Goal: Task Accomplishment & Management: Manage account settings

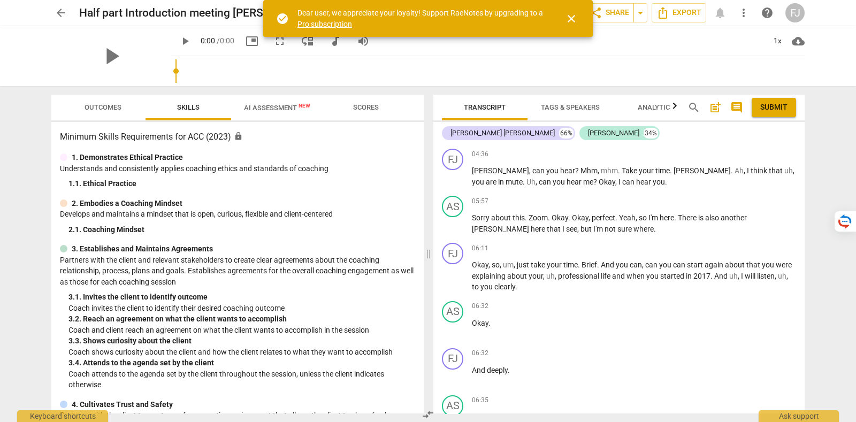
click at [577, 17] on span "close" at bounding box center [571, 18] width 13 height 13
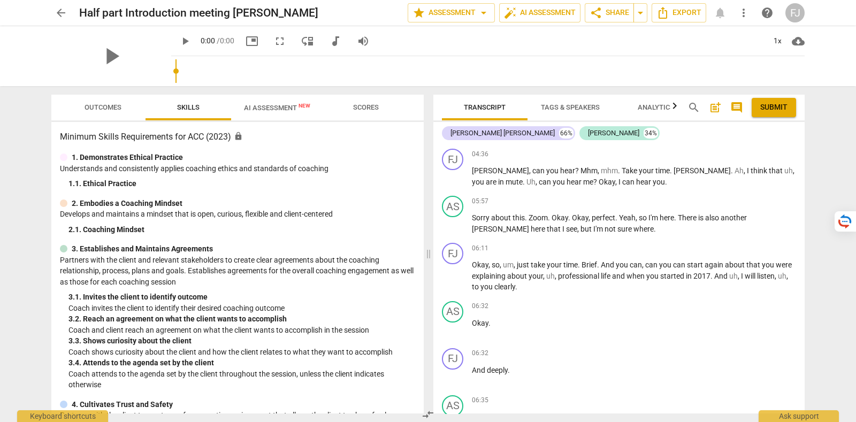
click at [789, 9] on div "FJ" at bounding box center [795, 12] width 19 height 19
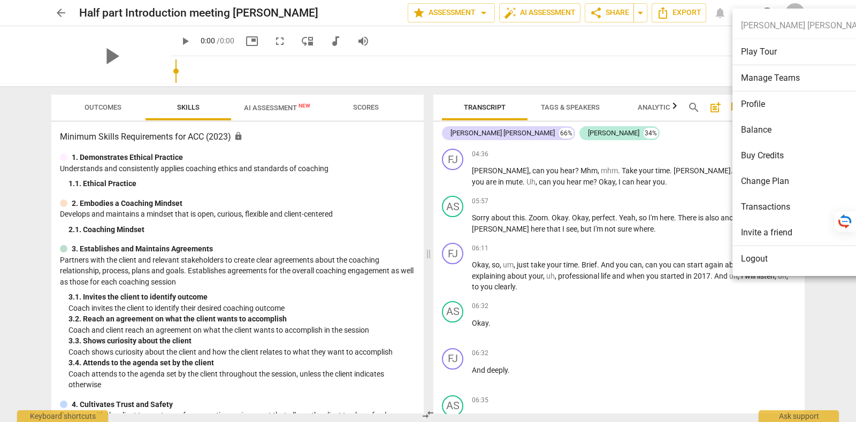
click at [795, 255] on li "Logout" at bounding box center [807, 259] width 148 height 26
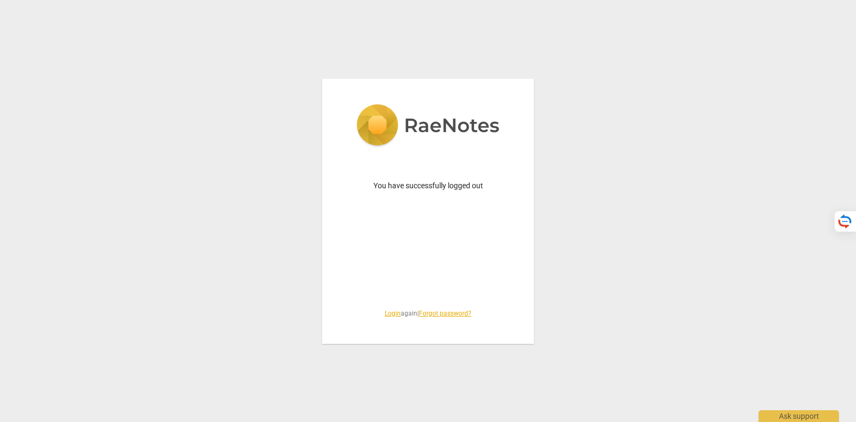
click at [388, 310] on link "Login" at bounding box center [393, 313] width 16 height 7
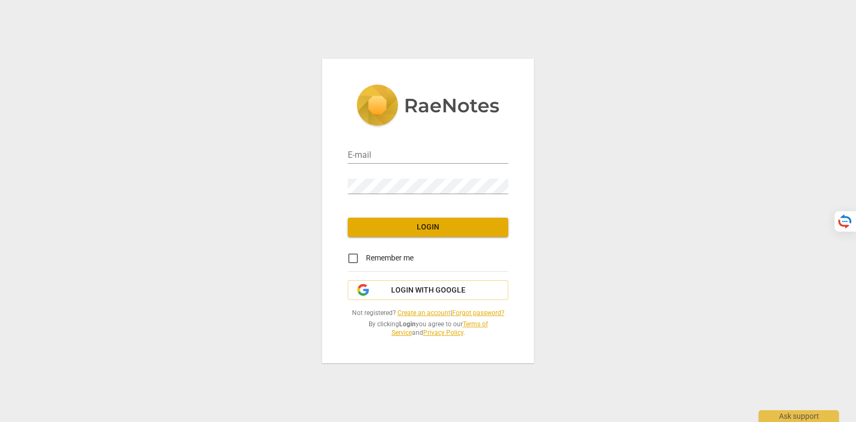
type input "[PERSON_NAME][EMAIL_ADDRESS][DOMAIN_NAME]"
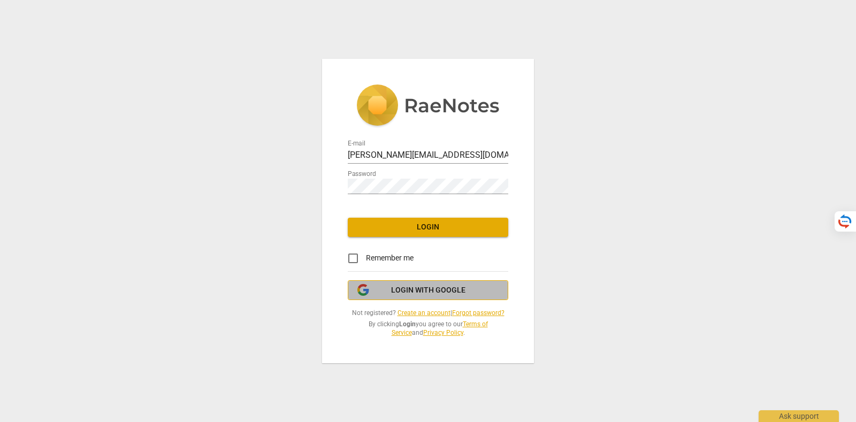
click at [423, 291] on span "Login with Google" at bounding box center [428, 290] width 74 height 11
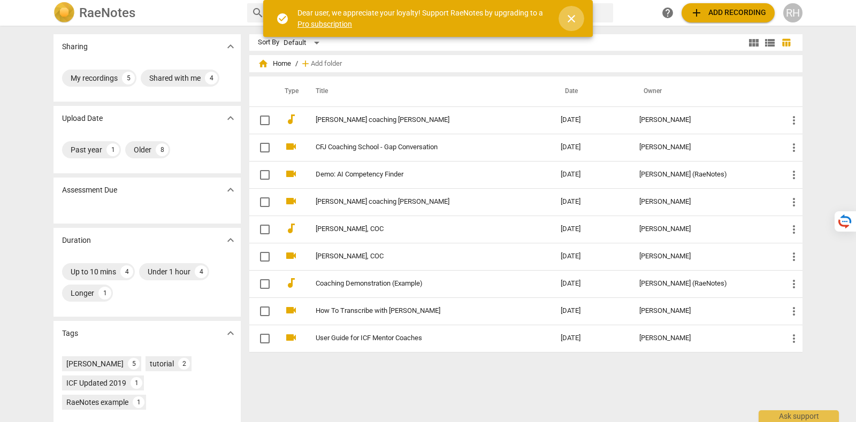
click at [576, 12] on span "close" at bounding box center [571, 18] width 13 height 13
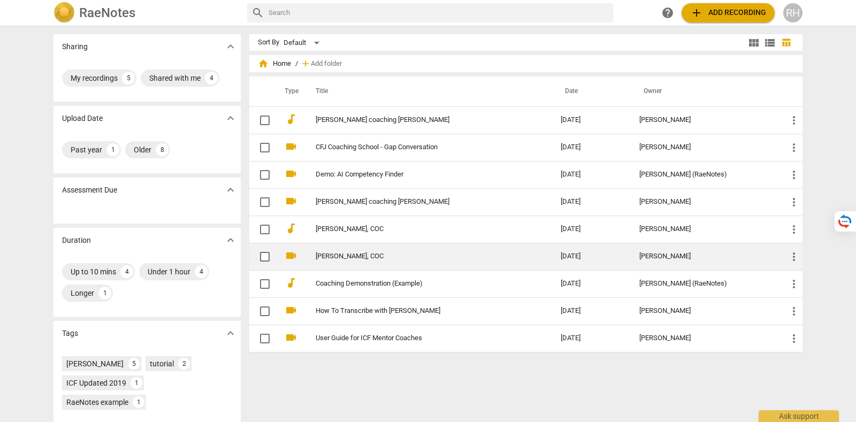
click at [381, 253] on link "[PERSON_NAME], COC" at bounding box center [419, 257] width 207 height 8
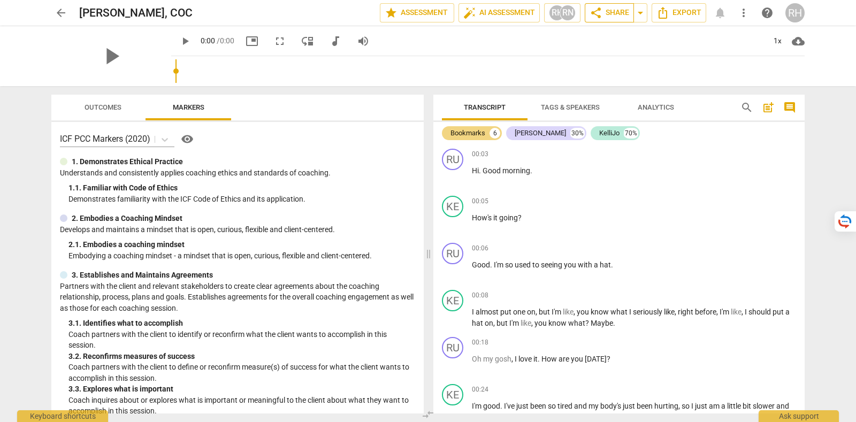
click at [611, 10] on span "share Share" at bounding box center [610, 12] width 40 height 13
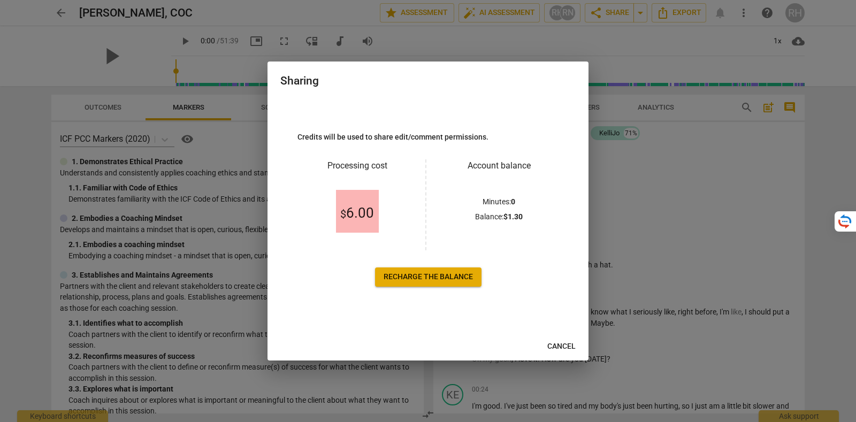
click at [574, 345] on span "Cancel" at bounding box center [562, 346] width 28 height 11
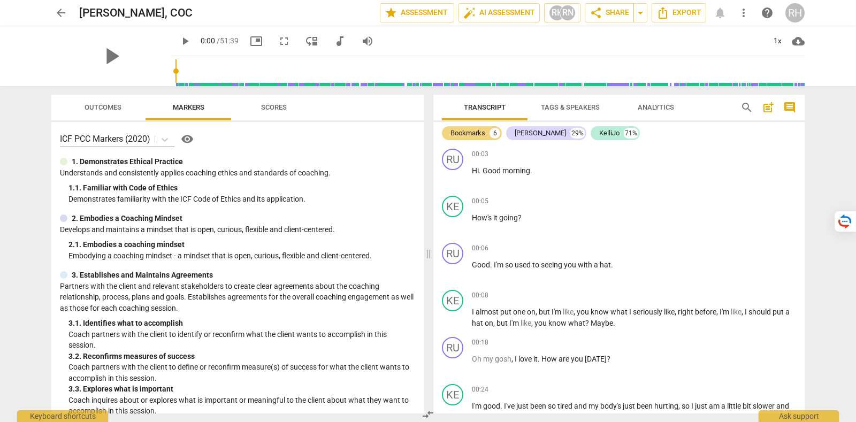
click at [70, 9] on span "arrow_back" at bounding box center [60, 12] width 19 height 13
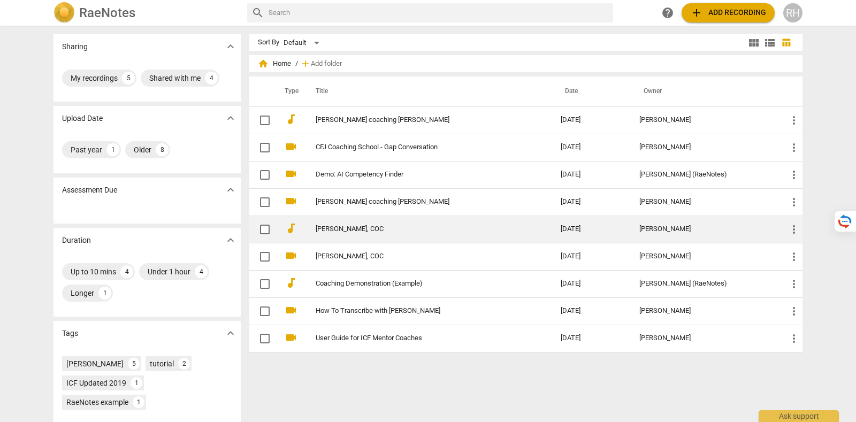
click at [377, 228] on link "[PERSON_NAME], COC" at bounding box center [419, 229] width 207 height 8
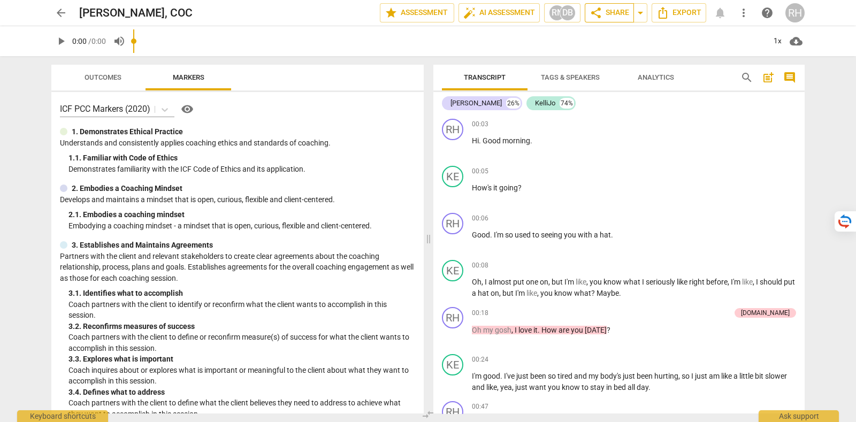
click at [605, 10] on span "share Share" at bounding box center [610, 12] width 40 height 13
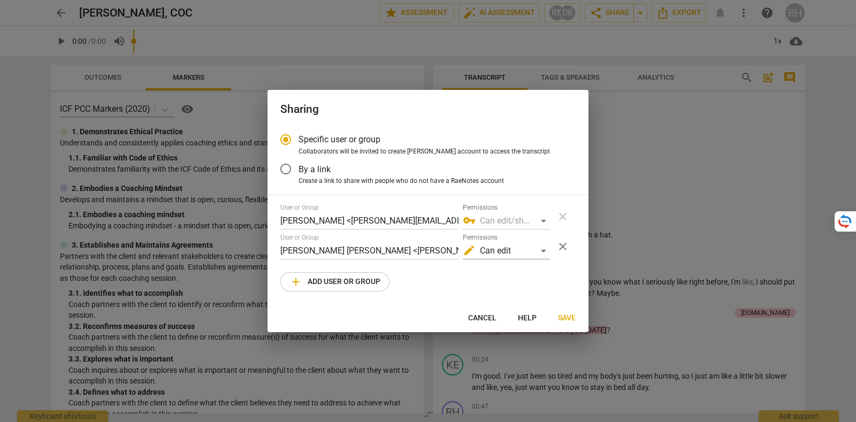
click at [362, 283] on span "add Add user or group" at bounding box center [335, 282] width 91 height 13
radio input "false"
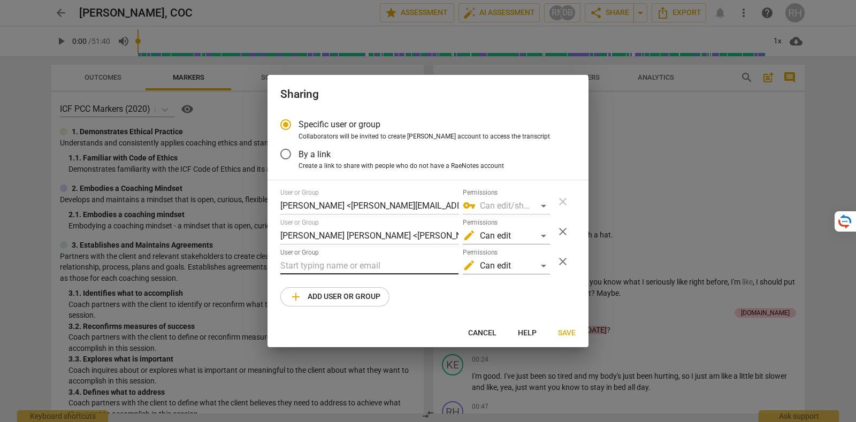
click at [347, 270] on input "text" at bounding box center [369, 265] width 178 height 17
paste input "[PERSON_NAME][EMAIL_ADDRESS][DOMAIN_NAME]"
type input "[PERSON_NAME][EMAIL_ADDRESS][DOMAIN_NAME]"
click at [452, 290] on div "User or Group [PERSON_NAME] <[PERSON_NAME][EMAIL_ADDRESS][DOMAIN_NAME]> Permiss…" at bounding box center [427, 248] width 295 height 118
click at [514, 266] on div "edit Can edit" at bounding box center [506, 265] width 87 height 17
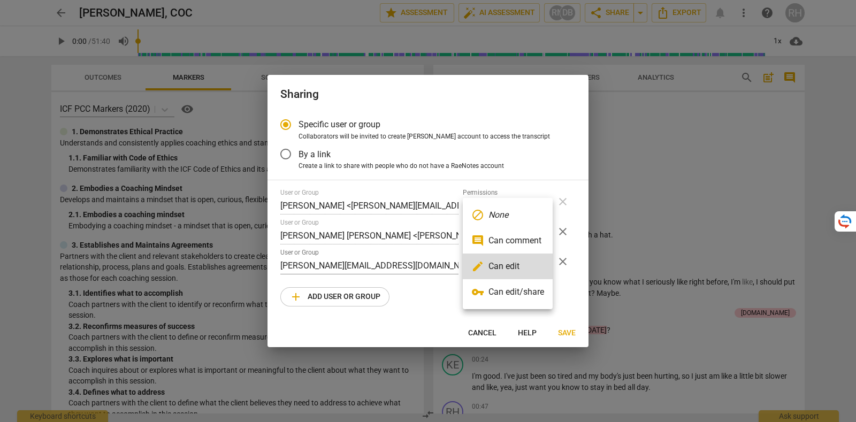
click at [519, 287] on li "vpn_key Can edit/share" at bounding box center [508, 292] width 90 height 26
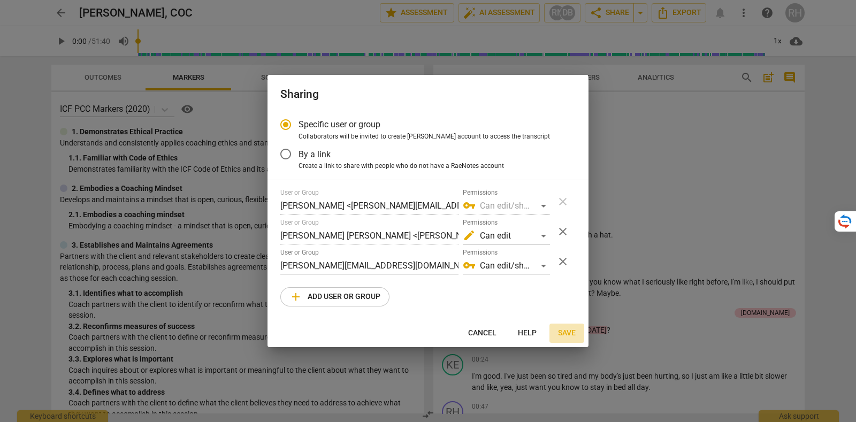
click at [564, 333] on span "Save" at bounding box center [567, 333] width 18 height 11
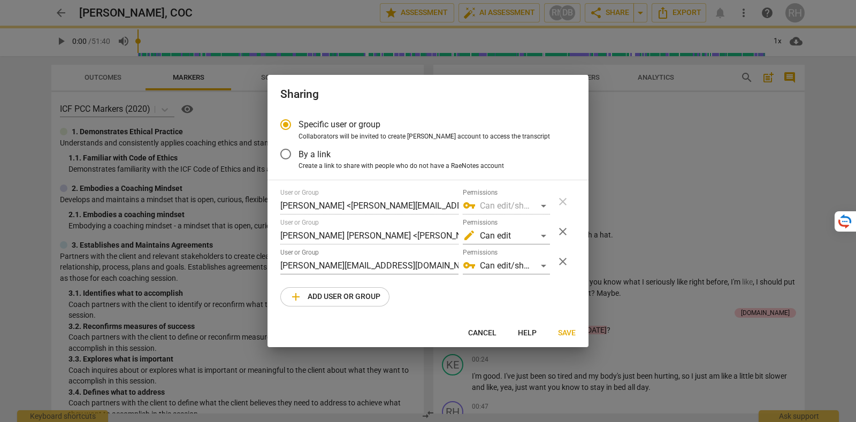
radio input "false"
type input "[PERSON_NAME] <[PERSON_NAME][EMAIL_ADDRESS][DOMAIN_NAME]>"
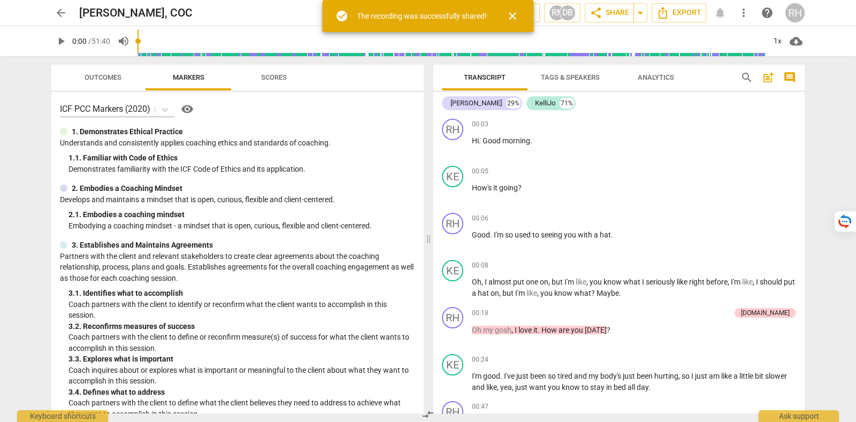
click at [66, 12] on span "arrow_back" at bounding box center [61, 12] width 13 height 13
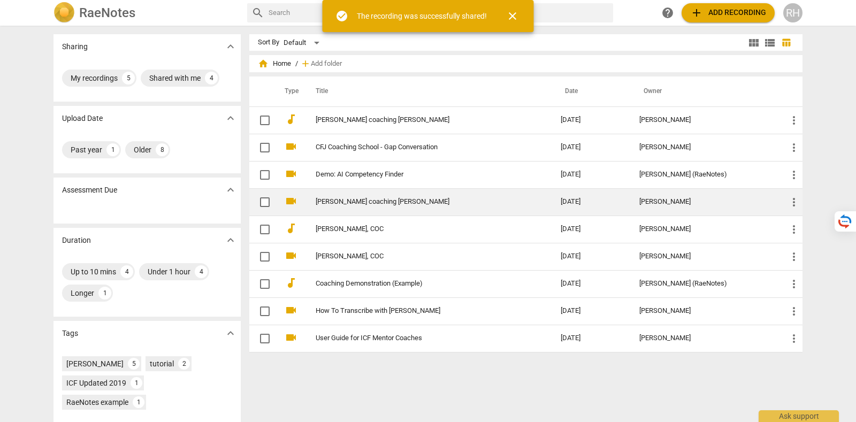
click at [379, 199] on link "[PERSON_NAME] coaching [PERSON_NAME]" at bounding box center [419, 202] width 207 height 8
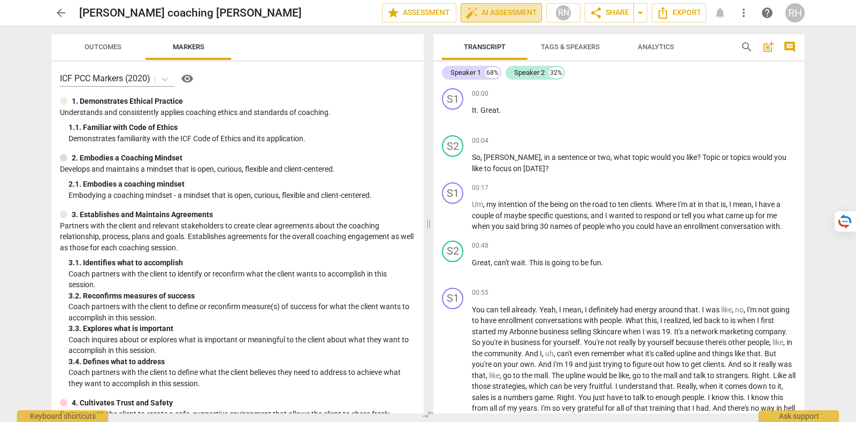
click at [513, 13] on span "auto_fix_high AI Assessment" at bounding box center [502, 12] width 72 height 13
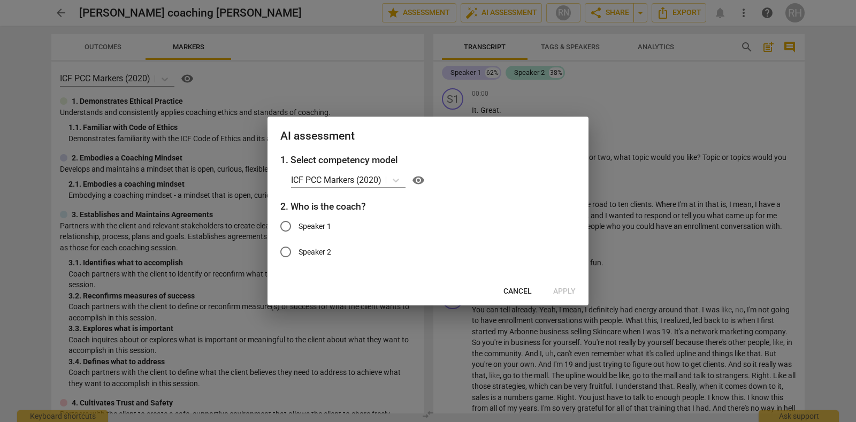
click at [601, 13] on div at bounding box center [428, 211] width 856 height 422
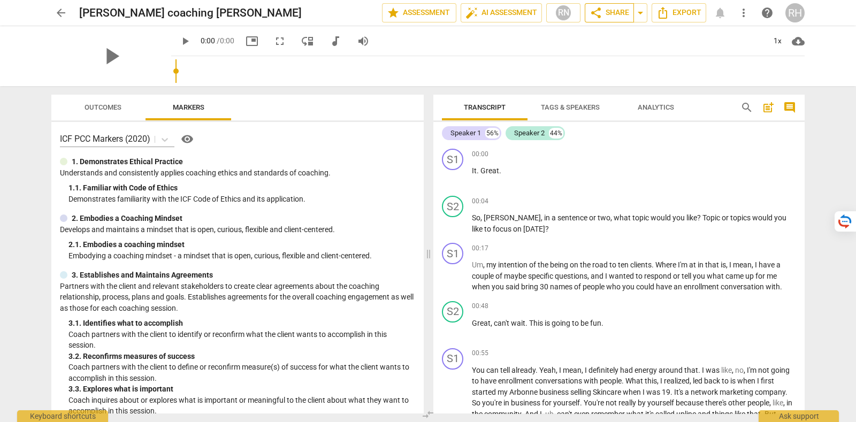
click at [619, 3] on div "arrow_back [PERSON_NAME] coaching [PERSON_NAME] edit star Assessment auto_fix_h…" at bounding box center [428, 13] width 839 height 26
click at [619, 9] on span "share Share" at bounding box center [610, 12] width 40 height 13
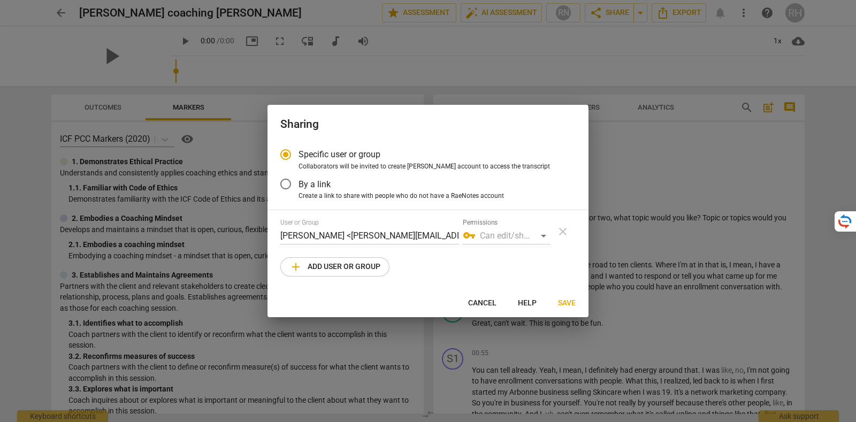
click at [367, 260] on button "add Add user or group" at bounding box center [334, 266] width 109 height 19
radio input "false"
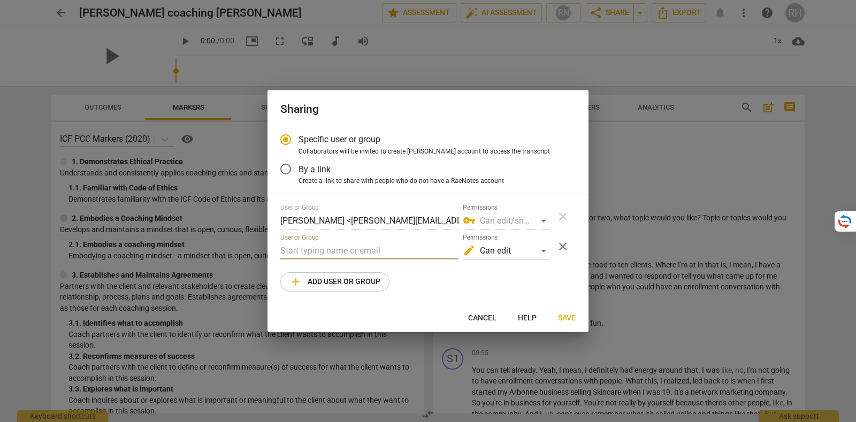
click at [367, 252] on input "text" at bounding box center [369, 250] width 178 height 17
paste input "[PERSON_NAME][EMAIL_ADDRESS][DOMAIN_NAME]"
type input "[PERSON_NAME][EMAIL_ADDRESS][DOMAIN_NAME]"
click at [541, 251] on div "edit Can edit" at bounding box center [506, 250] width 87 height 17
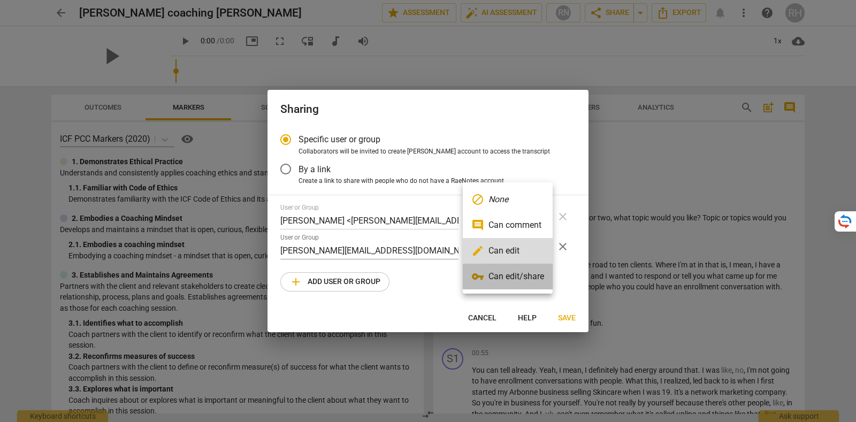
click at [534, 275] on li "vpn_key Can edit/share" at bounding box center [508, 277] width 90 height 26
radio input "false"
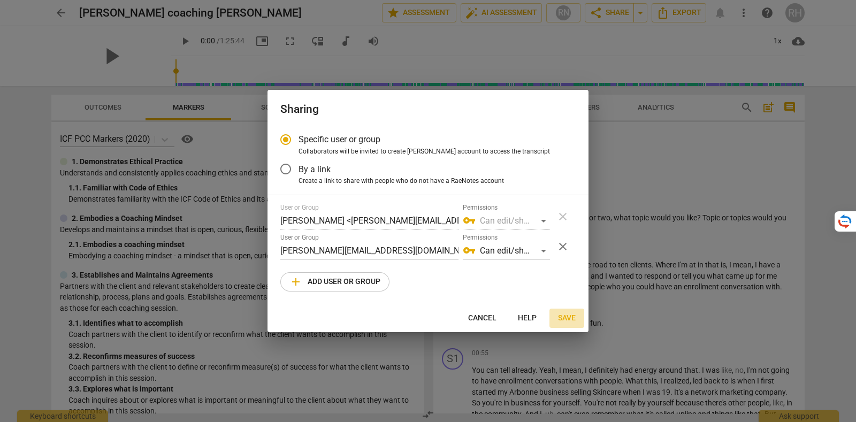
click at [567, 317] on span "Save" at bounding box center [567, 318] width 18 height 11
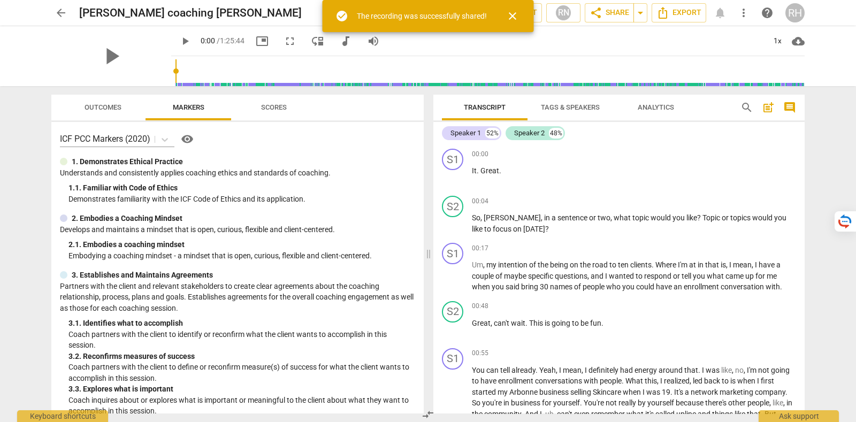
click at [518, 12] on span "close" at bounding box center [512, 16] width 13 height 13
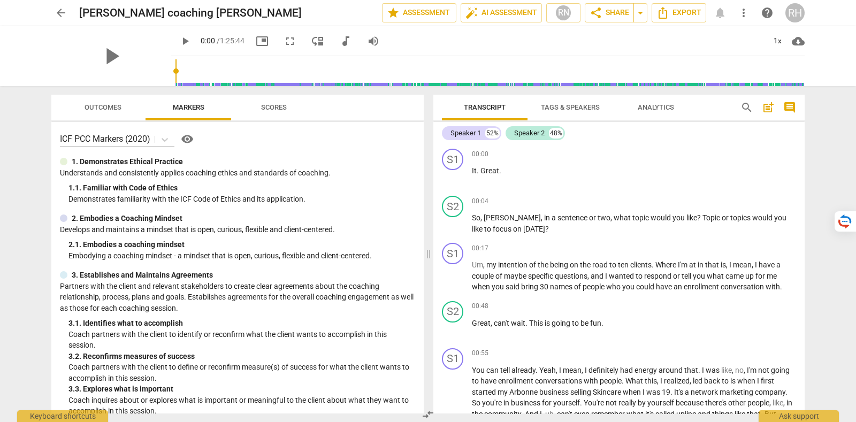
click at [51, 11] on div "arrow_back [PERSON_NAME] coaching [PERSON_NAME] edit star Assessment auto_fix_h…" at bounding box center [428, 13] width 839 height 26
click at [59, 11] on span "arrow_back" at bounding box center [61, 12] width 13 height 13
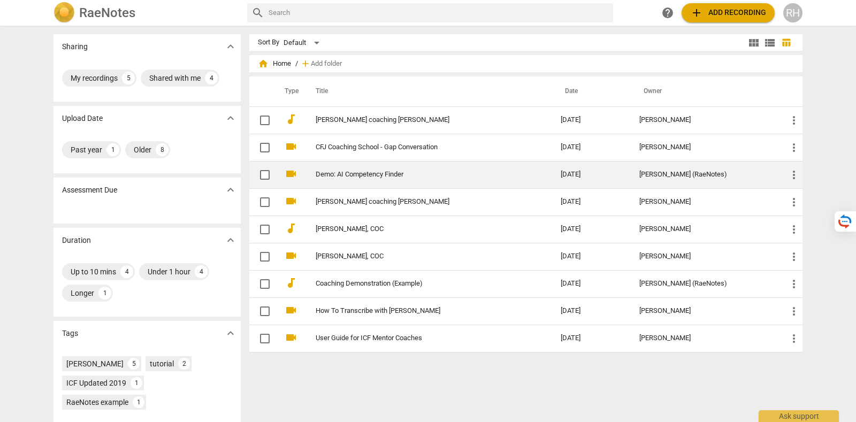
click at [375, 171] on link "Demo: AI Competency Finder" at bounding box center [419, 175] width 207 height 8
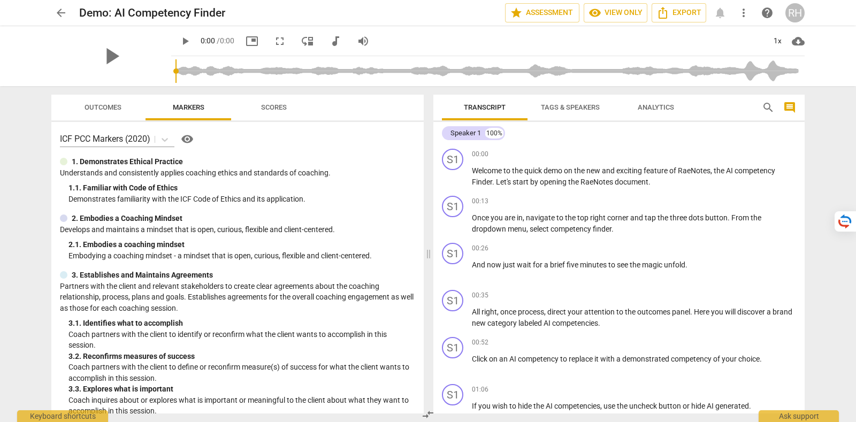
click at [63, 12] on span "arrow_back" at bounding box center [61, 12] width 13 height 13
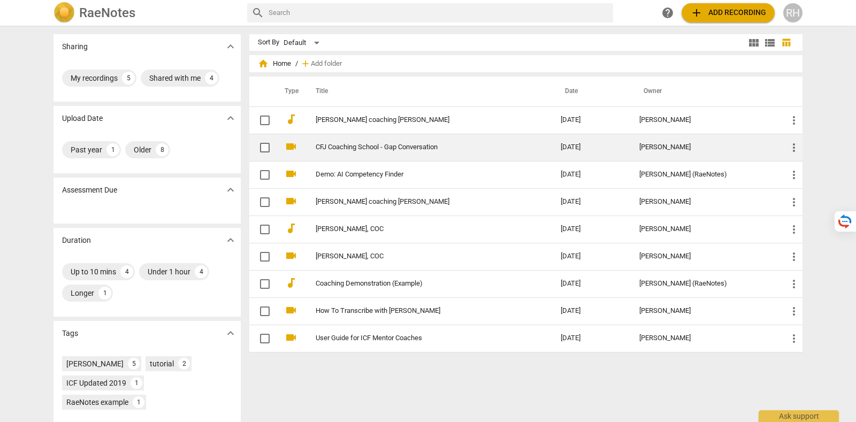
click at [363, 145] on link "CFJ Coaching School - Gap Conversation" at bounding box center [419, 147] width 207 height 8
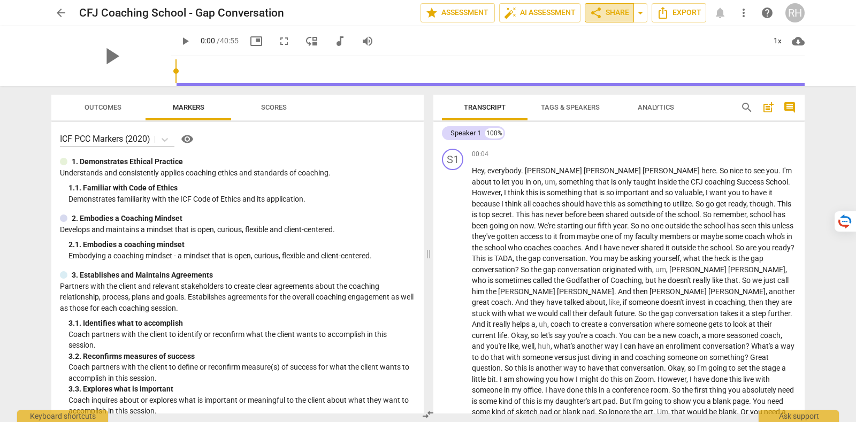
click at [603, 10] on span "share Share" at bounding box center [610, 12] width 40 height 13
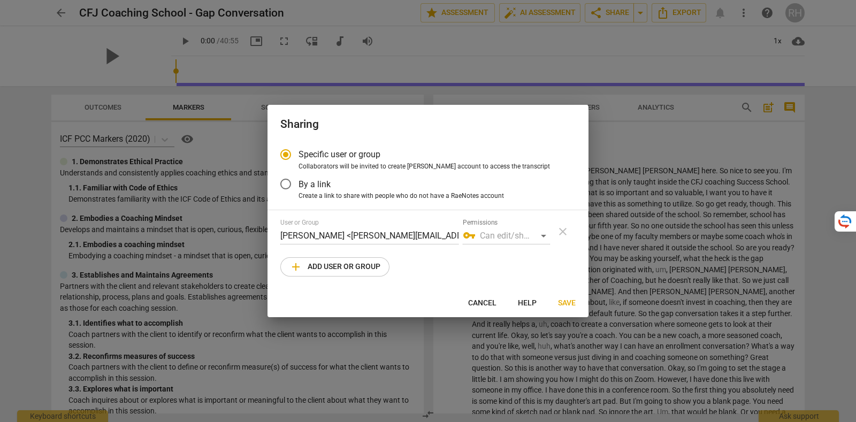
click at [335, 263] on span "add Add user or group" at bounding box center [335, 267] width 91 height 13
radio input "false"
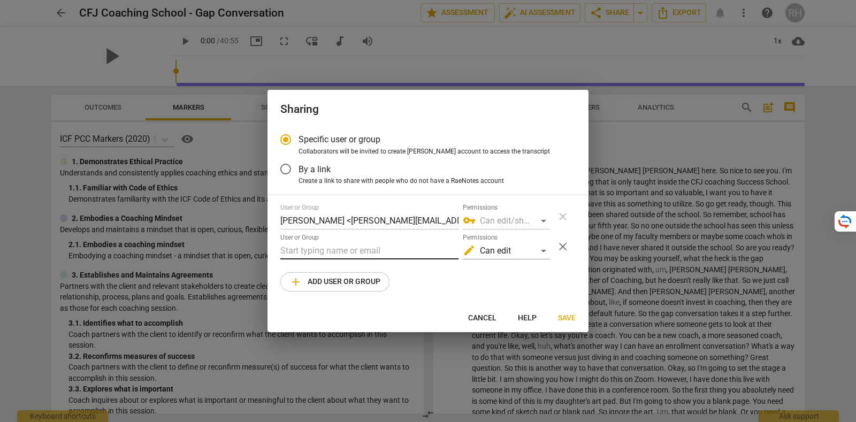
click at [341, 249] on input "text" at bounding box center [369, 250] width 178 height 17
paste input "[PERSON_NAME][EMAIL_ADDRESS][DOMAIN_NAME]"
type input "[PERSON_NAME][EMAIL_ADDRESS][DOMAIN_NAME]"
click at [535, 253] on div "edit Can edit" at bounding box center [506, 250] width 87 height 17
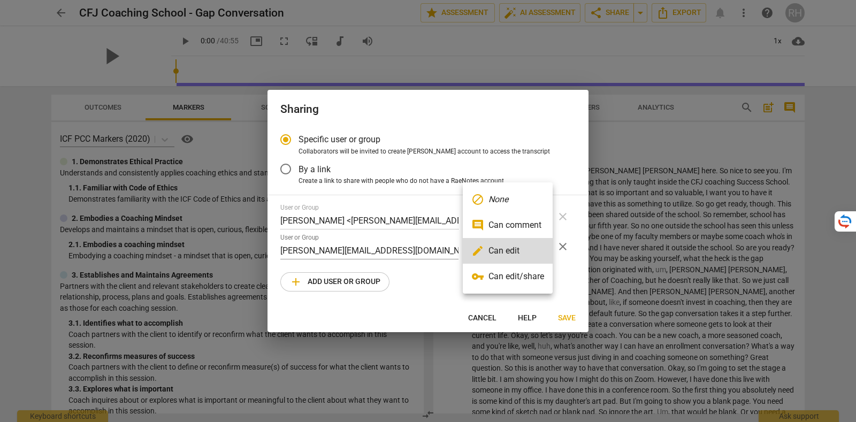
click at [532, 279] on li "vpn_key Can edit/share" at bounding box center [508, 277] width 90 height 26
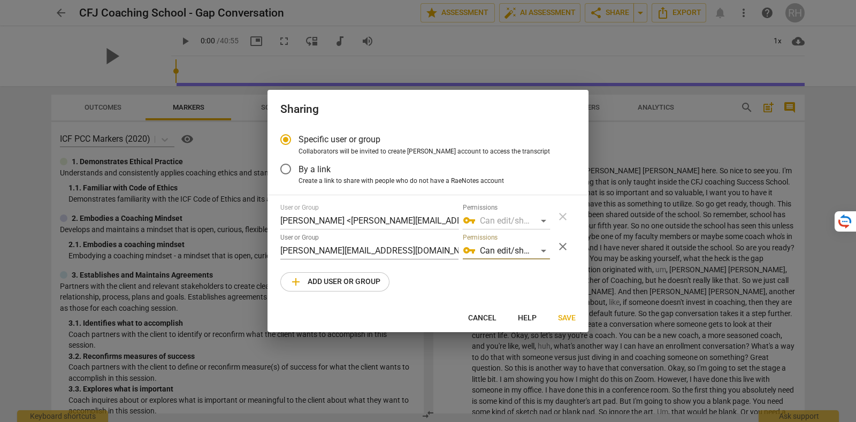
click at [570, 320] on span "Save" at bounding box center [567, 318] width 18 height 11
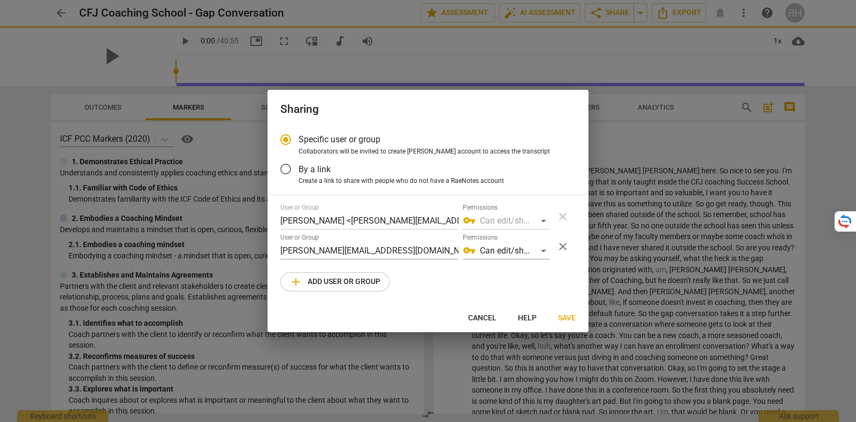
radio input "false"
type input "[PERSON_NAME] <[PERSON_NAME][EMAIL_ADDRESS][DOMAIN_NAME]>"
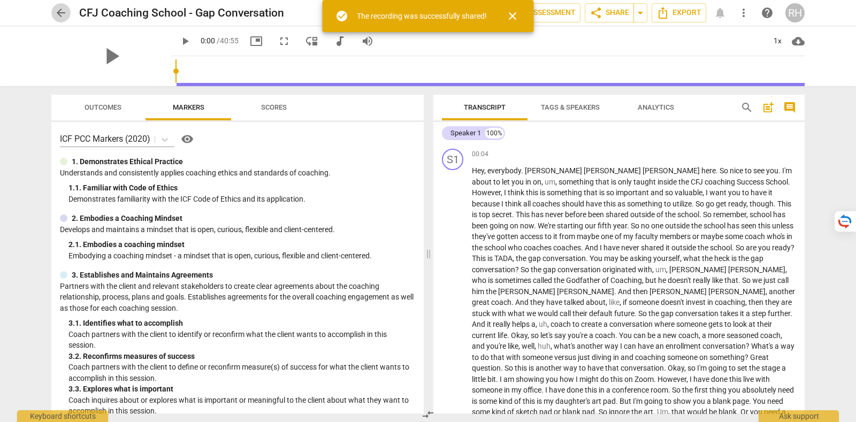
click at [54, 12] on span "arrow_back" at bounding box center [60, 12] width 19 height 13
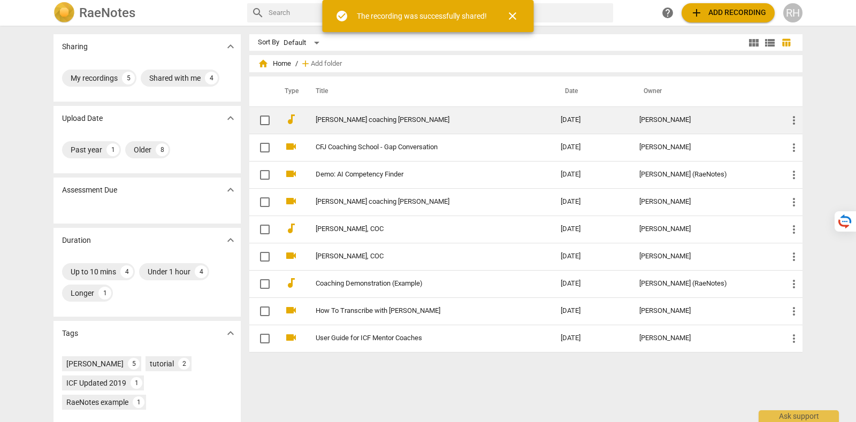
click at [373, 117] on link "[PERSON_NAME] coaching [PERSON_NAME]" at bounding box center [419, 120] width 207 height 8
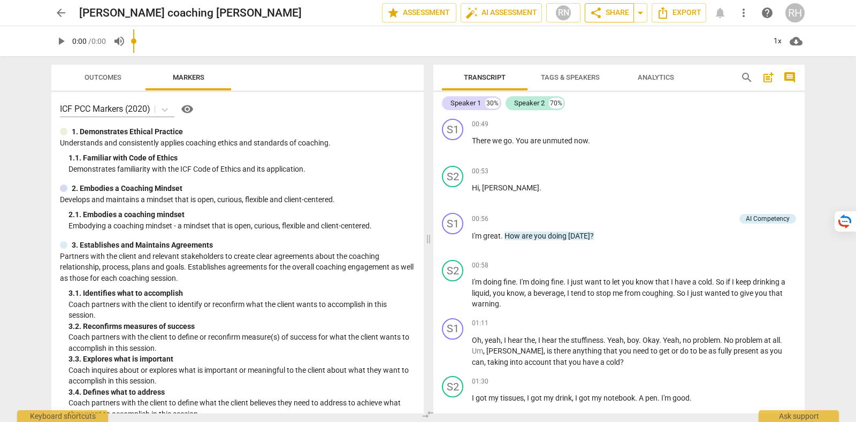
click at [602, 10] on span "share" at bounding box center [596, 12] width 13 height 13
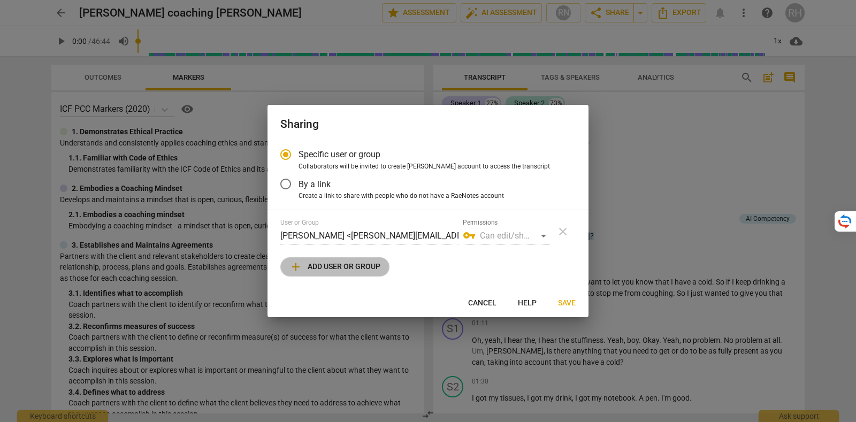
click at [353, 263] on span "add Add user or group" at bounding box center [335, 267] width 91 height 13
radio input "false"
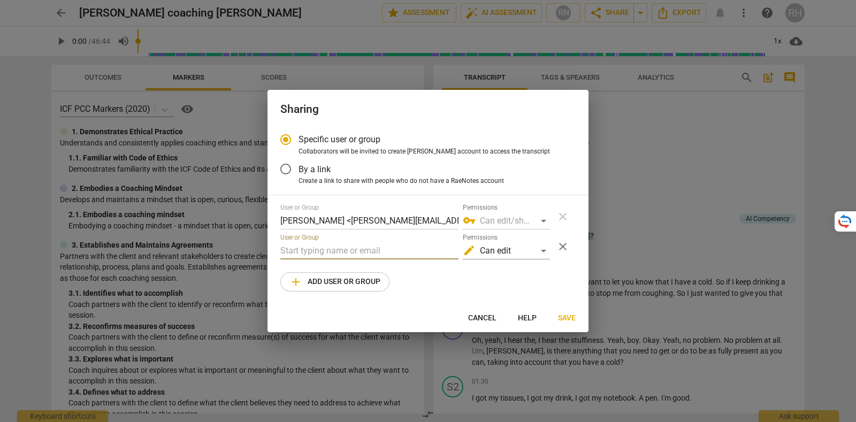
click at [400, 249] on input "text" at bounding box center [369, 250] width 178 height 17
paste input "[PERSON_NAME][EMAIL_ADDRESS][DOMAIN_NAME]"
type input "[PERSON_NAME][EMAIL_ADDRESS][DOMAIN_NAME]"
click at [500, 249] on div "edit Can edit" at bounding box center [506, 250] width 87 height 17
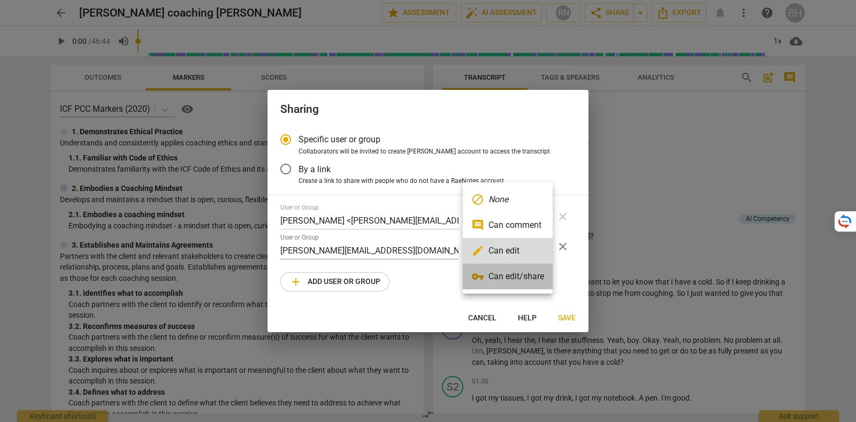
drag, startPoint x: 520, startPoint y: 279, endPoint x: 514, endPoint y: 275, distance: 7.6
click at [520, 279] on li "vpn_key Can edit/share" at bounding box center [508, 277] width 90 height 26
radio input "false"
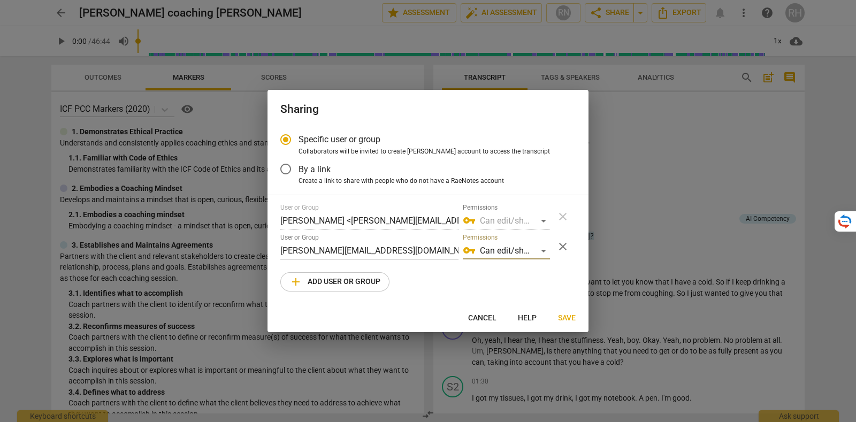
click at [570, 322] on span "Save" at bounding box center [567, 318] width 18 height 11
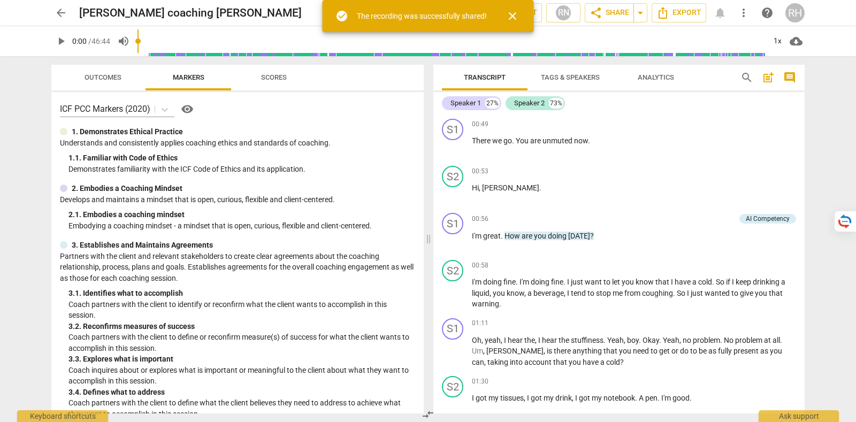
click at [512, 13] on span "close" at bounding box center [512, 16] width 13 height 13
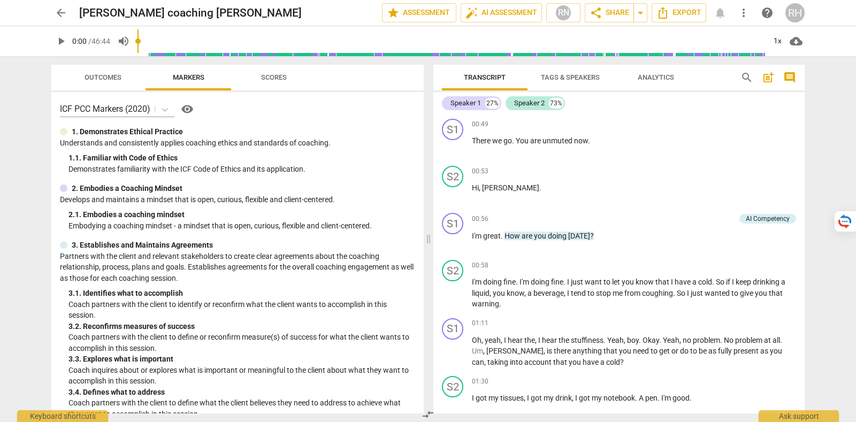
click at [58, 7] on span "arrow_back" at bounding box center [61, 12] width 13 height 13
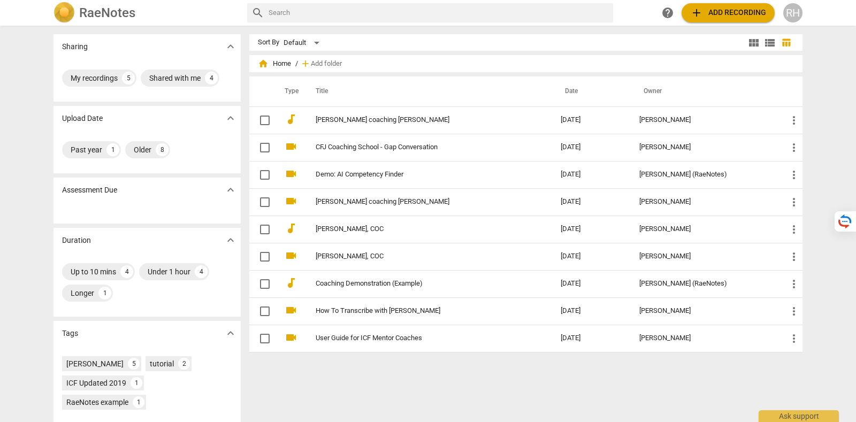
click at [803, 7] on div "RaeNotes search help add Add recording RH" at bounding box center [428, 12] width 766 height 21
click at [796, 7] on div "RH" at bounding box center [793, 12] width 19 height 19
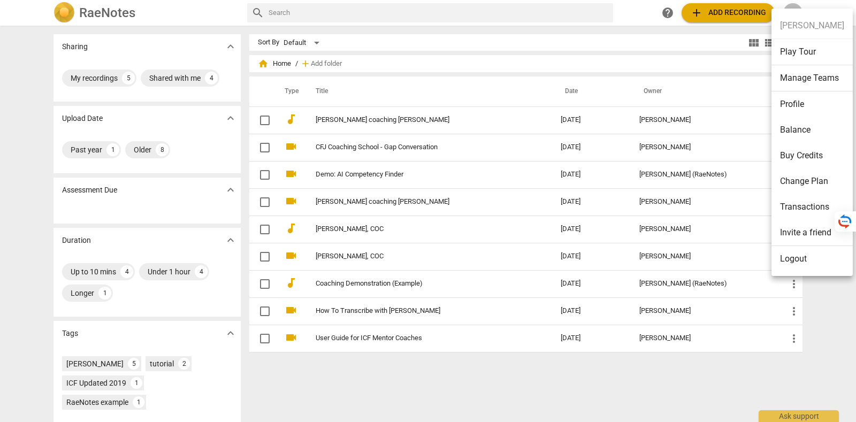
click at [817, 125] on li "Balance" at bounding box center [812, 130] width 81 height 26
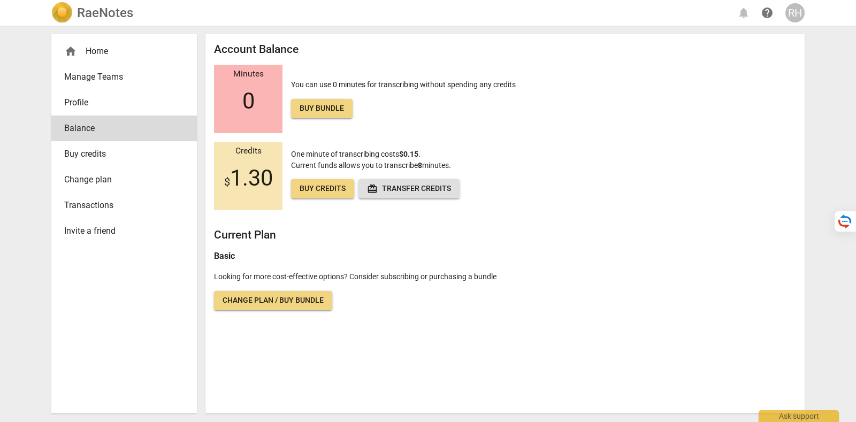
click at [56, 332] on div "home Home Manage Teams Profile Balance Buy credits Change plan Transactions Inv…" at bounding box center [124, 223] width 146 height 379
click at [97, 132] on span "Balance" at bounding box center [119, 128] width 111 height 13
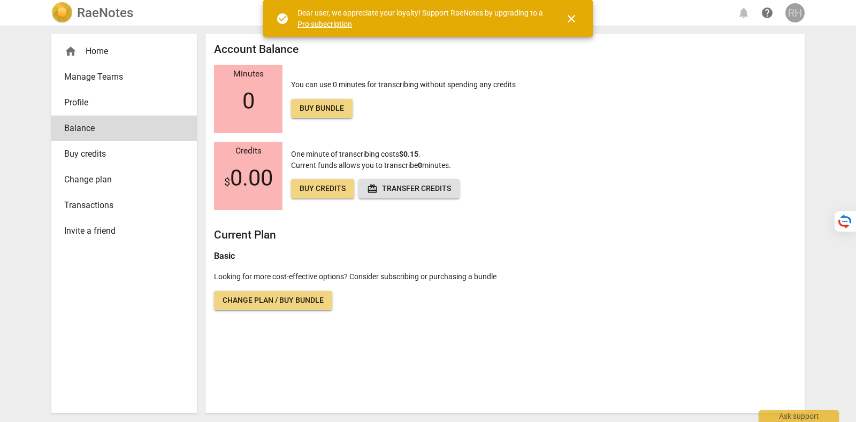
click at [795, 12] on div "RH" at bounding box center [795, 12] width 19 height 19
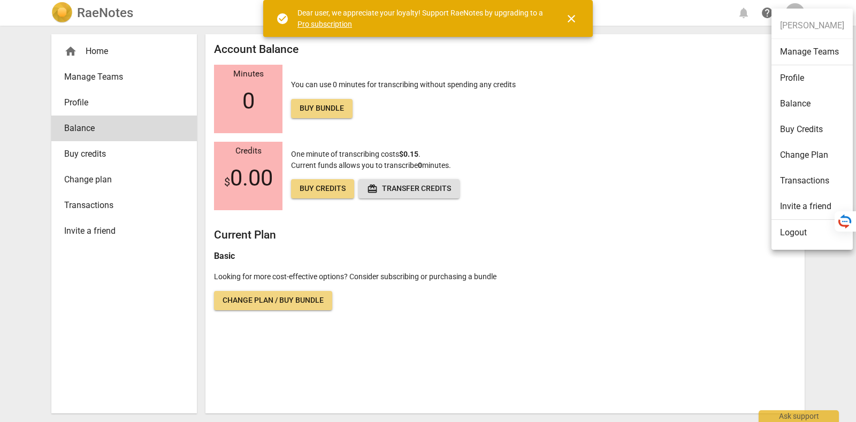
click at [809, 233] on li "Logout" at bounding box center [812, 233] width 81 height 26
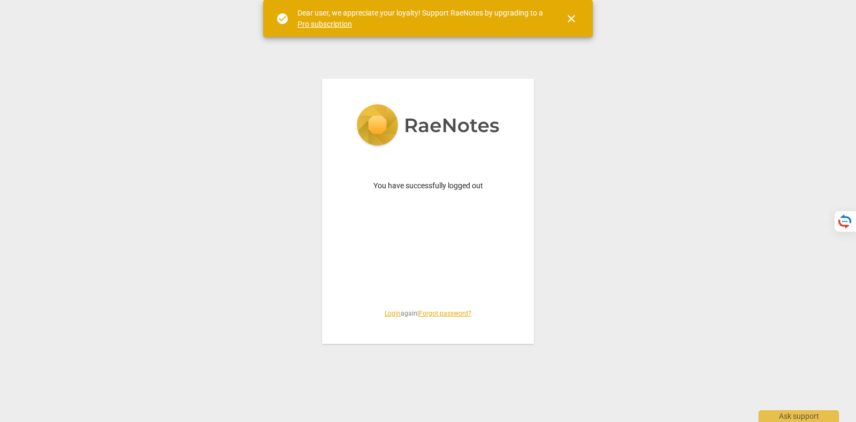
click at [385, 316] on link "Login" at bounding box center [393, 313] width 16 height 7
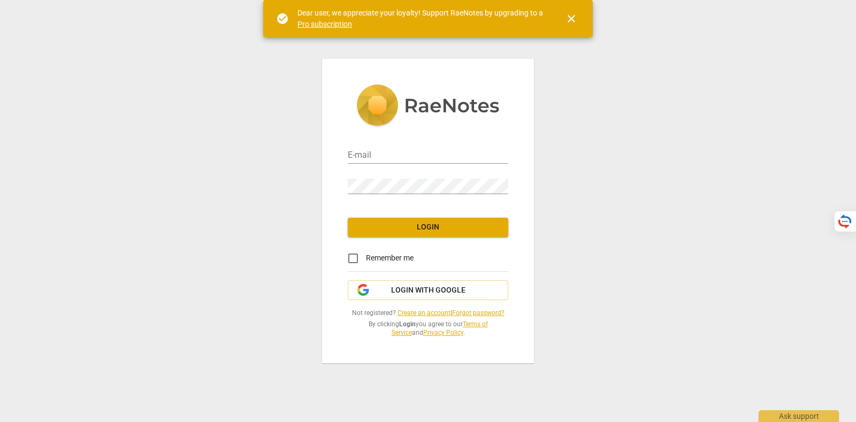
type input "[PERSON_NAME][EMAIL_ADDRESS][DOMAIN_NAME]"
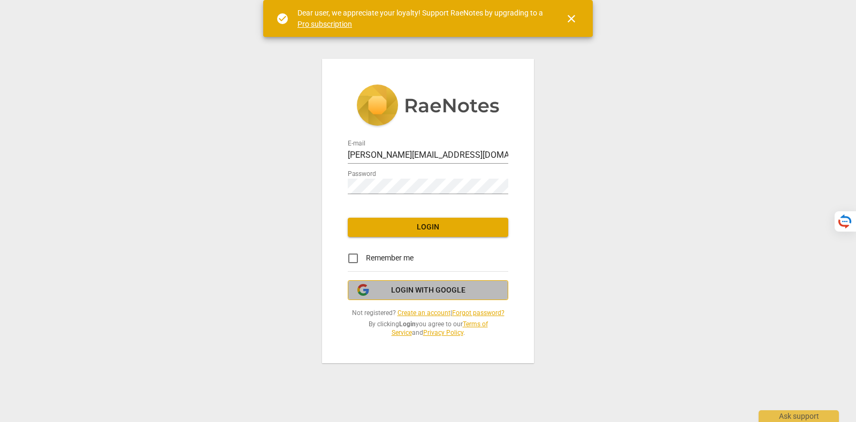
click at [472, 287] on span "Login with Google" at bounding box center [428, 290] width 142 height 11
